Goal: Connect with others: Connect with others

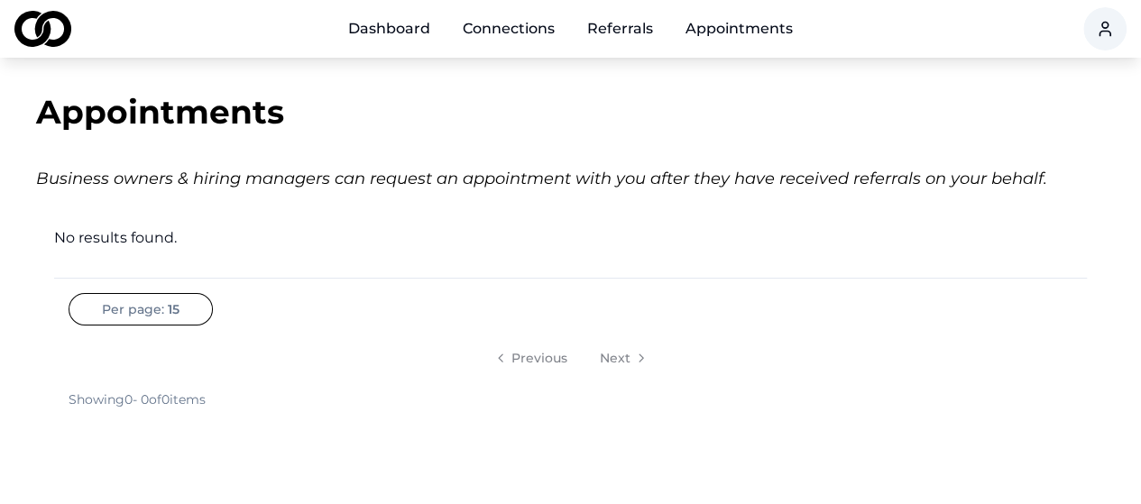
click at [505, 30] on link "Connections" at bounding box center [508, 29] width 121 height 36
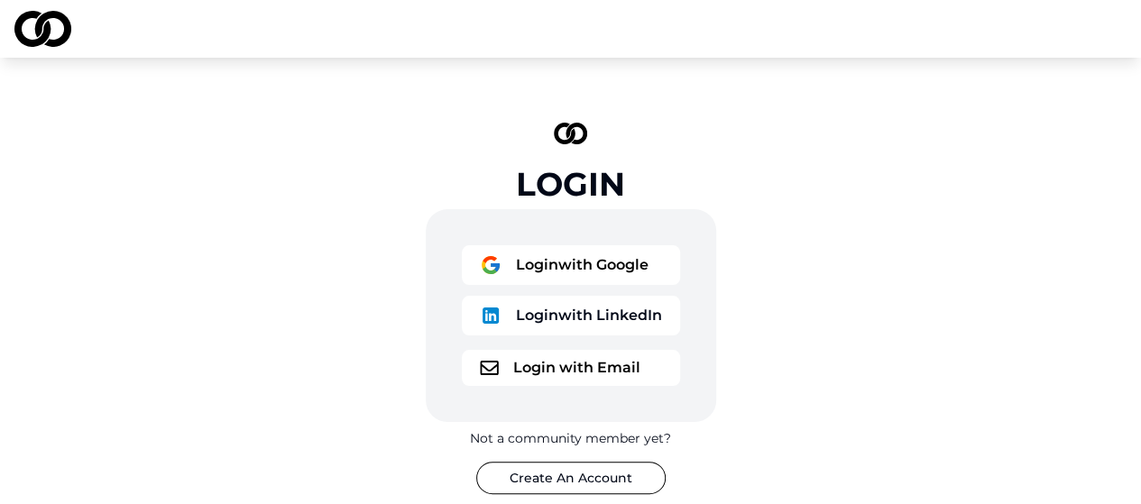
click at [592, 317] on button "Login with LinkedIn" at bounding box center [571, 316] width 218 height 40
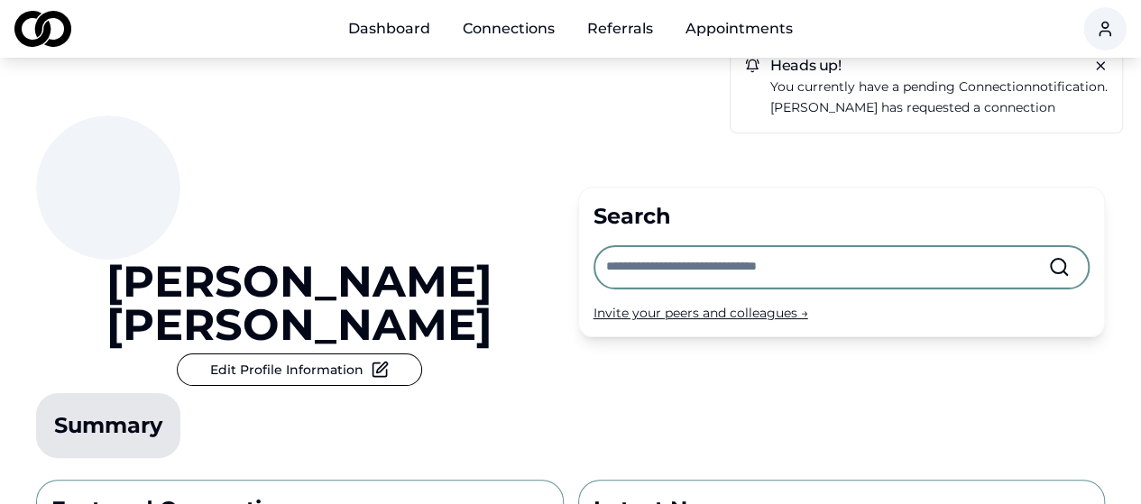
click at [1100, 64] on icon at bounding box center [1100, 66] width 14 height 14
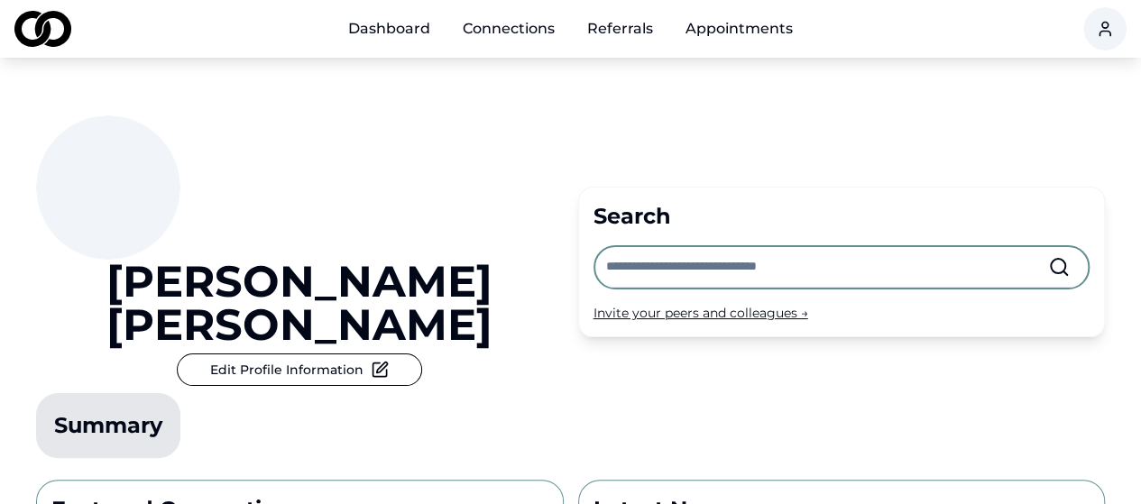
click at [501, 24] on link "Connections" at bounding box center [508, 29] width 121 height 36
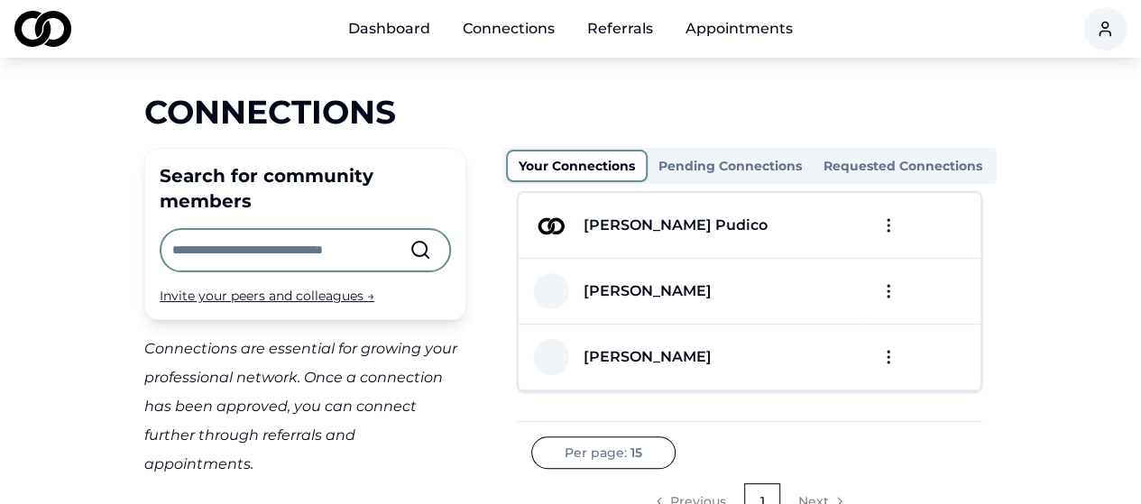
click at [642, 223] on div "[PERSON_NAME] Pudico" at bounding box center [675, 226] width 184 height 22
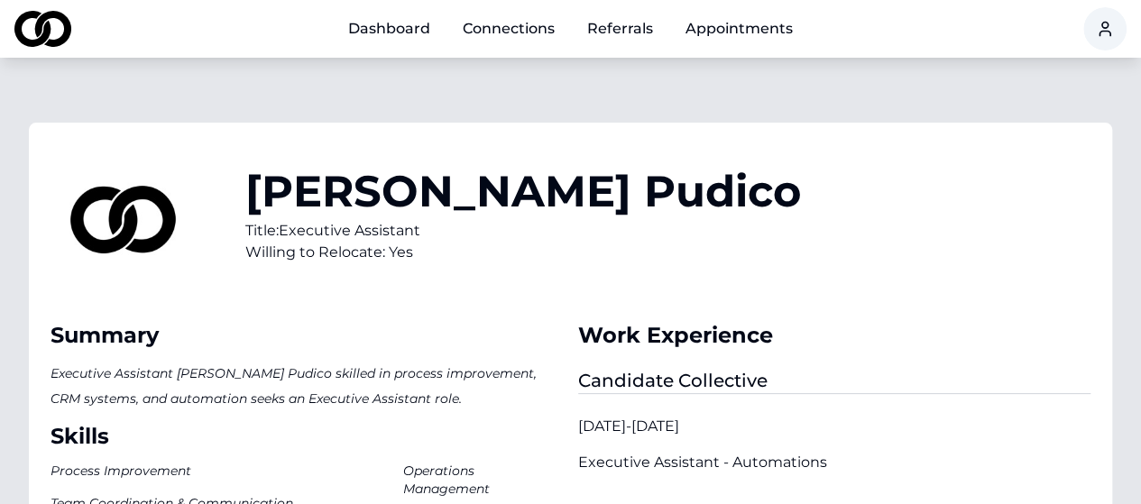
click at [391, 28] on link "Dashboard" at bounding box center [389, 29] width 111 height 36
